Goal: Transaction & Acquisition: Purchase product/service

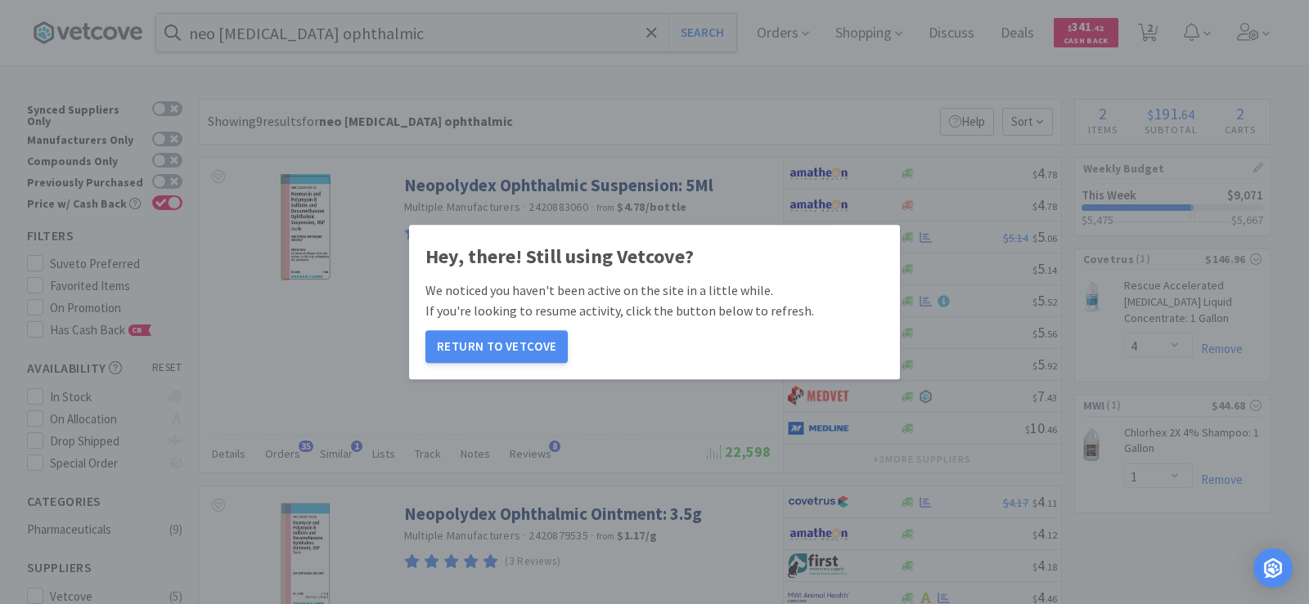
select select "4"
select select "1"
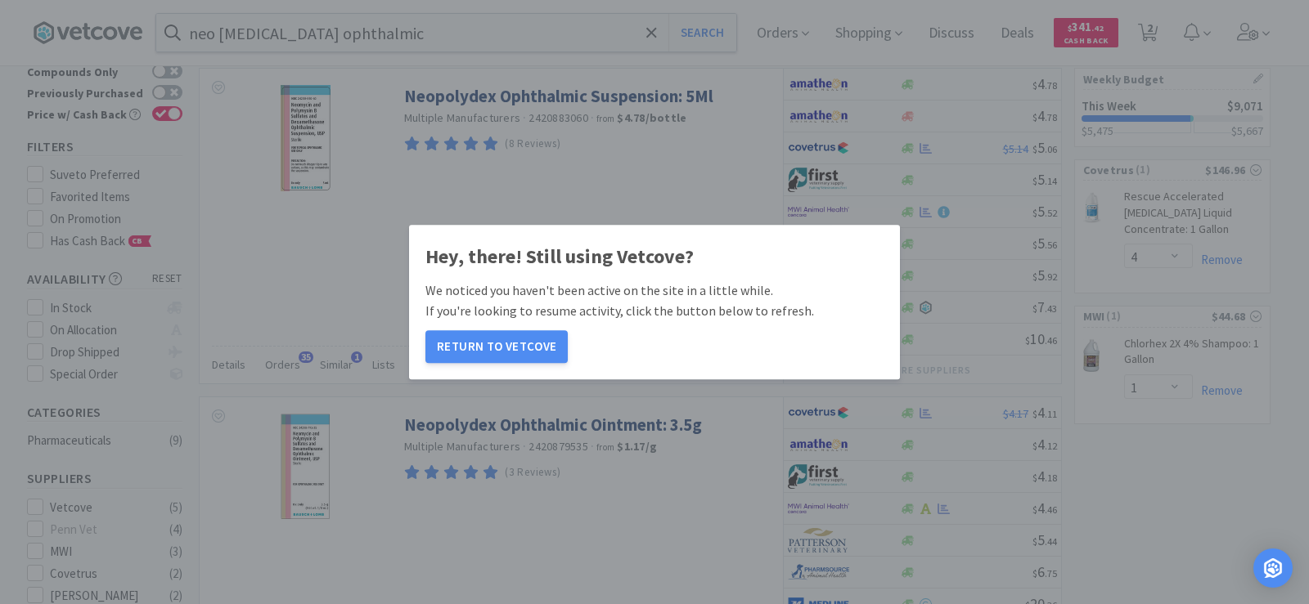
click at [489, 344] on button "Return to Vetcove" at bounding box center [496, 346] width 142 height 33
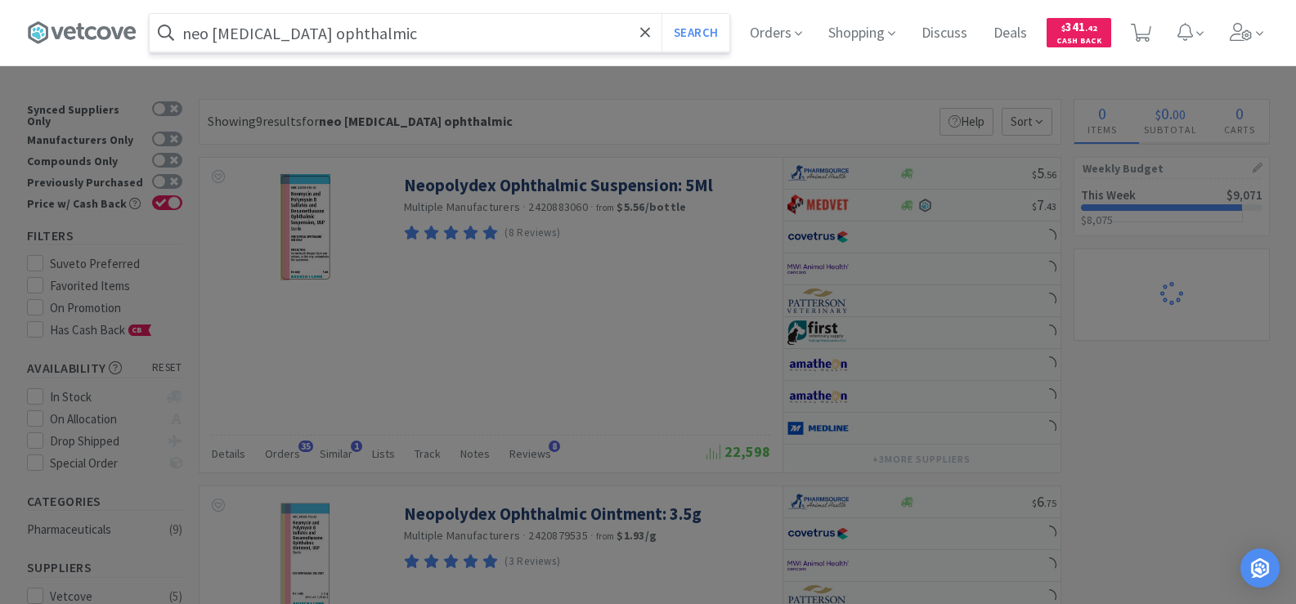
click at [388, 44] on input "neo [MEDICAL_DATA] ophthalmic" at bounding box center [440, 33] width 580 height 38
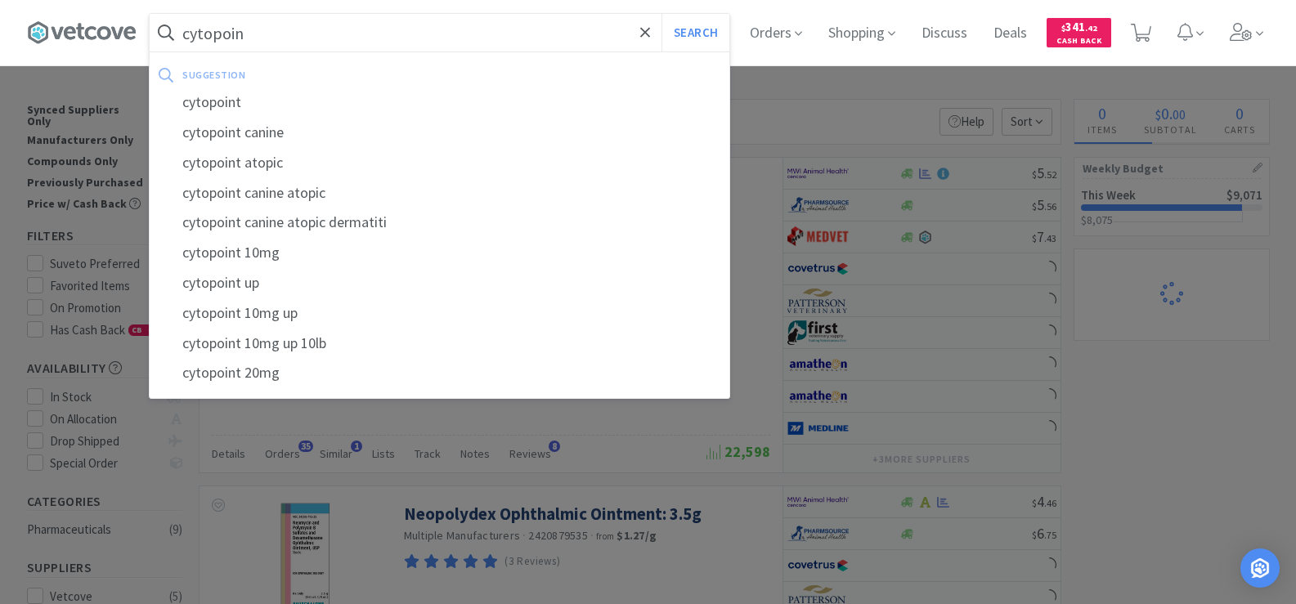
type input "cytopoint"
select select "1"
type input "cytopoint"
click at [361, 97] on div "cytopoint" at bounding box center [440, 103] width 580 height 30
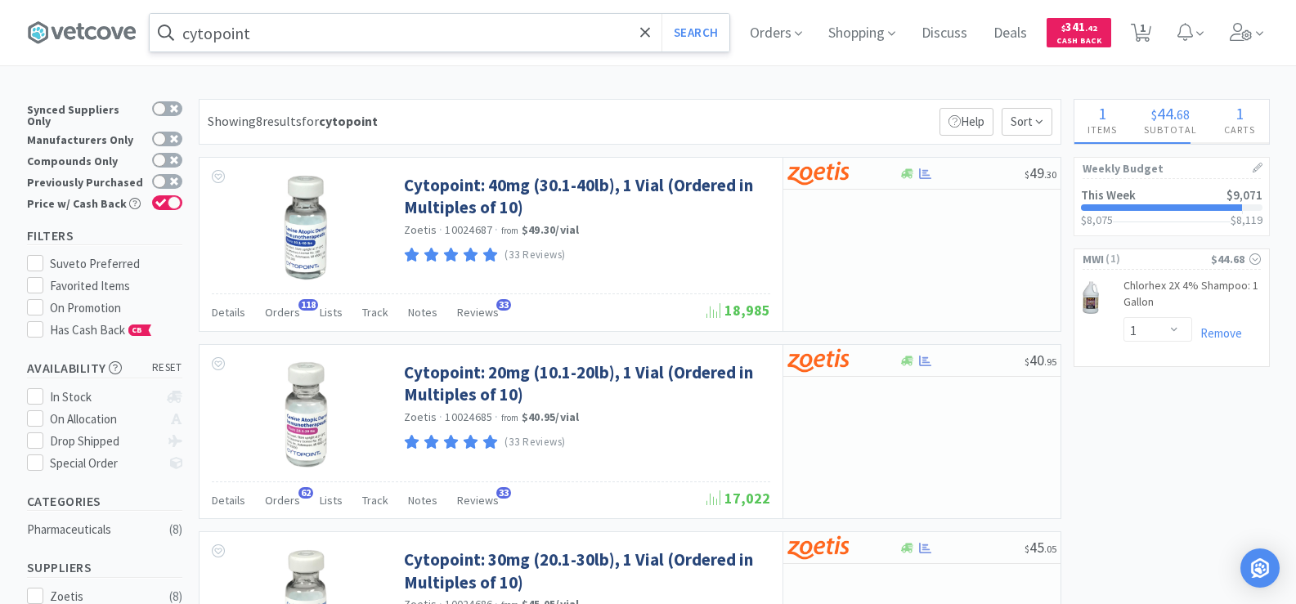
select select "4"
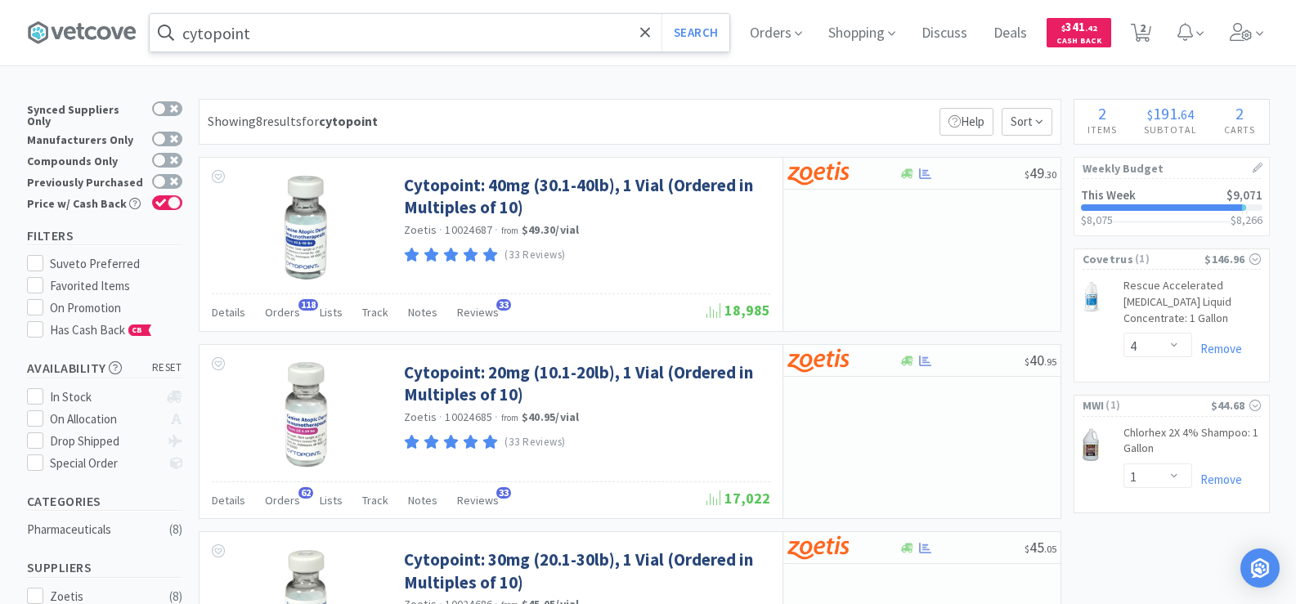
click at [289, 47] on input "cytopoint" at bounding box center [440, 33] width 580 height 38
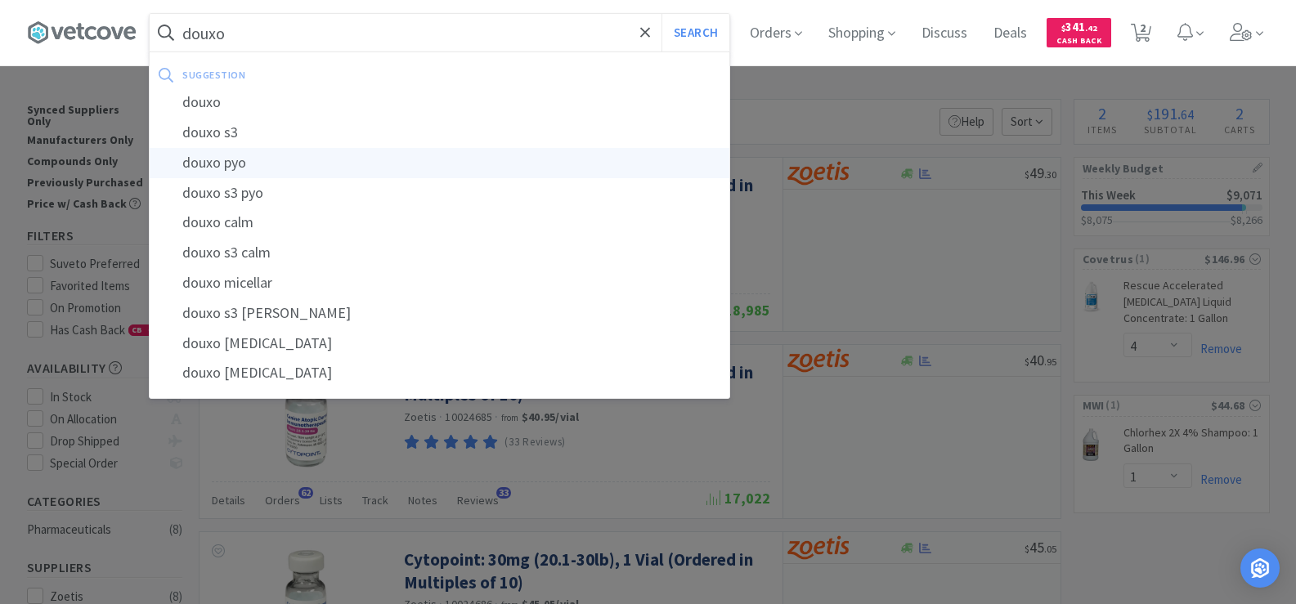
click at [267, 159] on div "douxo pyo" at bounding box center [440, 163] width 580 height 30
type input "douxo pyo"
